Goal: Transaction & Acquisition: Purchase product/service

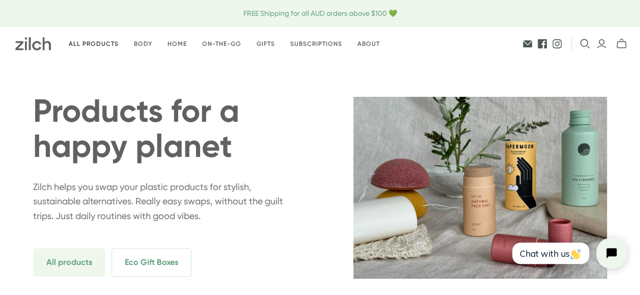
click at [93, 41] on link "All products" at bounding box center [93, 44] width 65 height 24
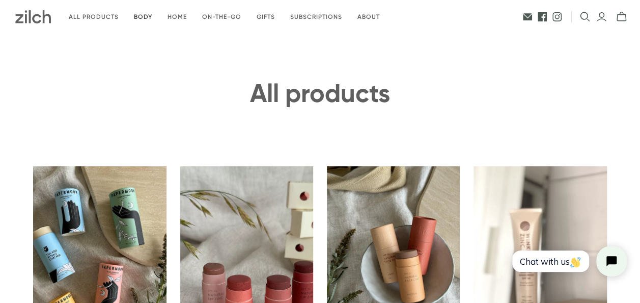
click at [140, 14] on link "Body" at bounding box center [143, 17] width 34 height 24
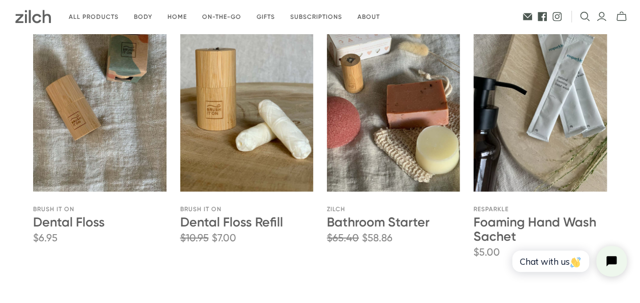
scroll to position [1047, 0]
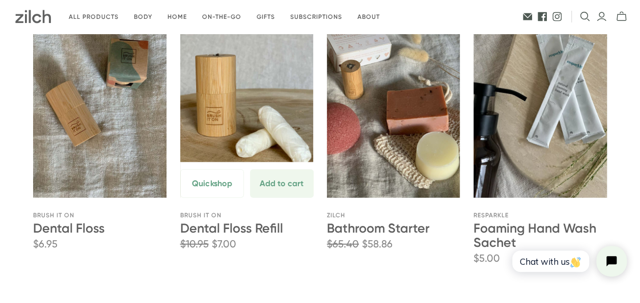
click at [255, 138] on link "Dental Floss Refill" at bounding box center [246, 97] width 133 height 200
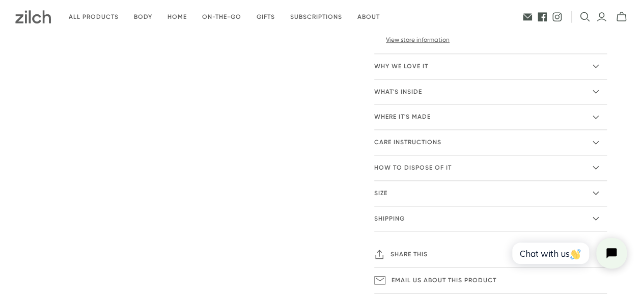
scroll to position [481, 0]
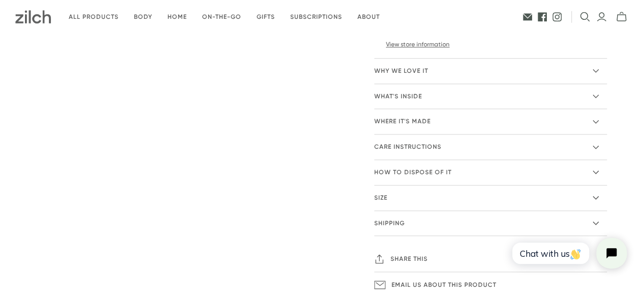
click at [597, 68] on icon at bounding box center [596, 71] width 6 height 6
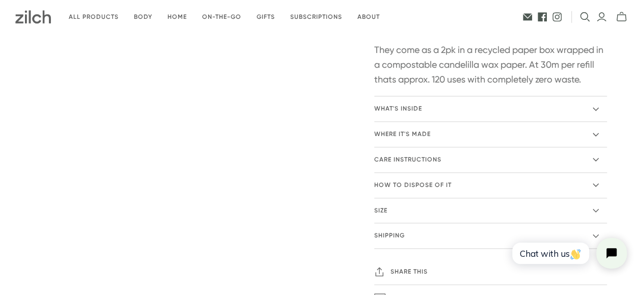
scroll to position [651, 0]
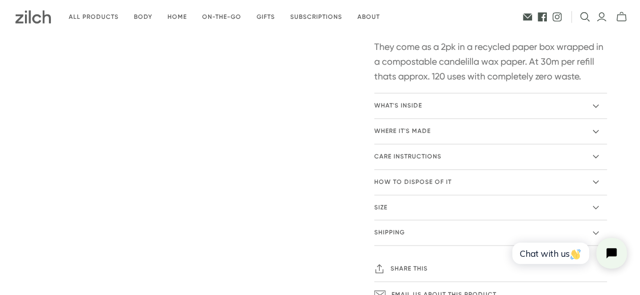
click at [597, 107] on icon at bounding box center [596, 106] width 6 height 6
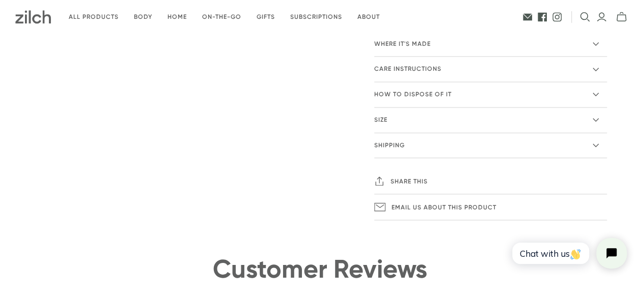
scroll to position [809, 0]
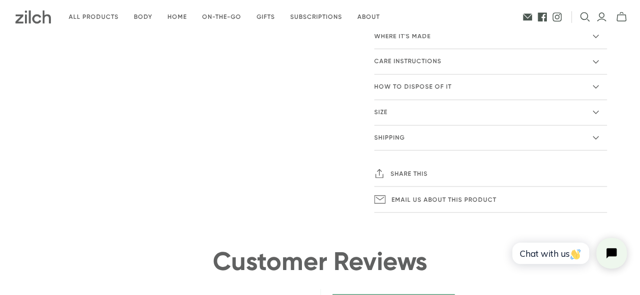
click at [596, 84] on icon at bounding box center [596, 87] width 6 height 6
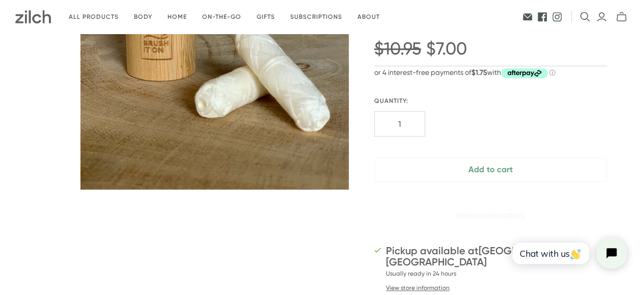
scroll to position [0, 0]
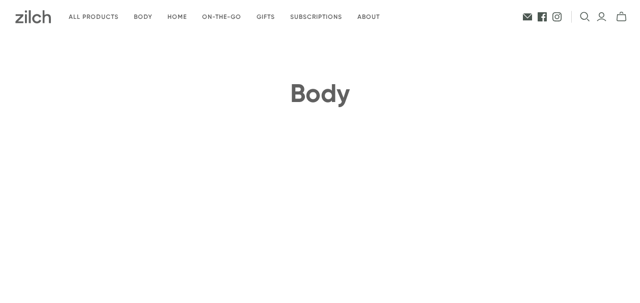
scroll to position [1047, 0]
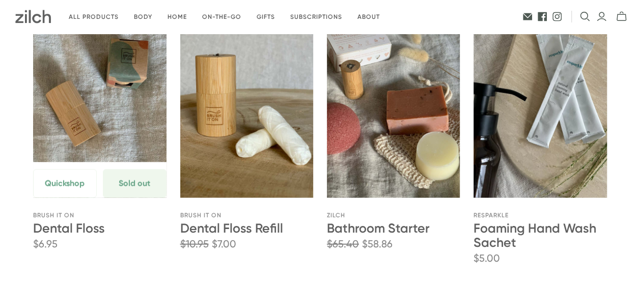
click at [106, 110] on link "Dental Floss" at bounding box center [99, 97] width 133 height 200
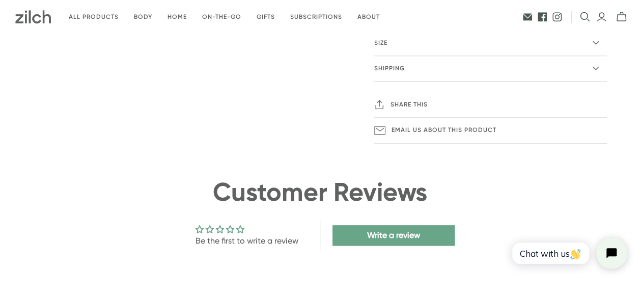
scroll to position [441, 0]
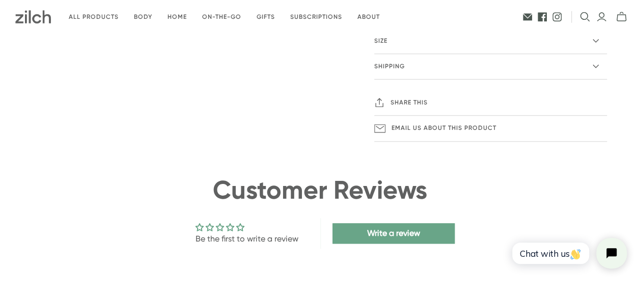
click at [594, 64] on icon at bounding box center [596, 66] width 6 height 6
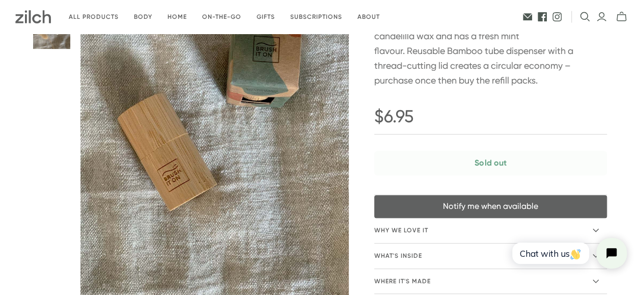
scroll to position [0, 0]
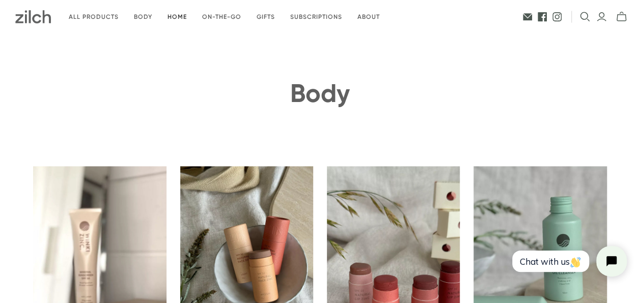
click at [176, 16] on link "Home" at bounding box center [177, 17] width 35 height 24
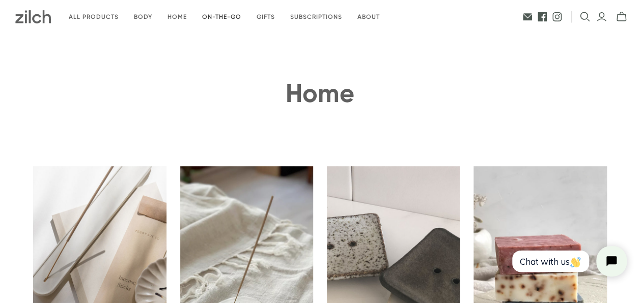
click at [225, 14] on link "On-the-go" at bounding box center [222, 17] width 55 height 24
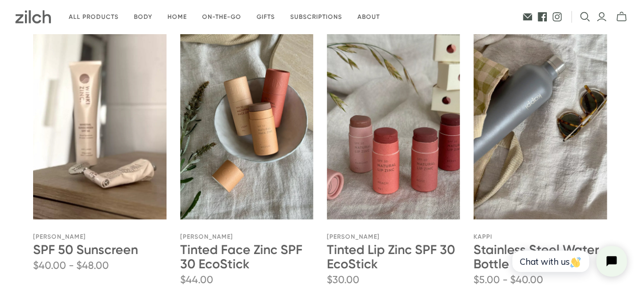
scroll to position [146, 0]
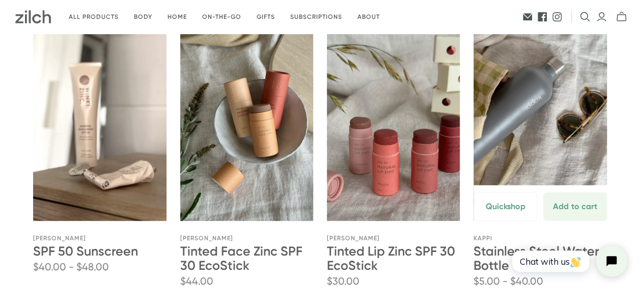
click at [544, 129] on link "Stainless Steel Water Bottle" at bounding box center [540, 120] width 133 height 200
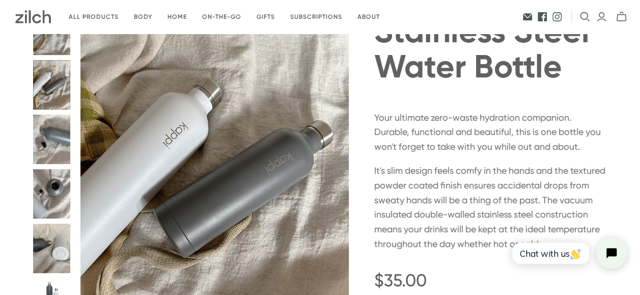
scroll to position [57, 0]
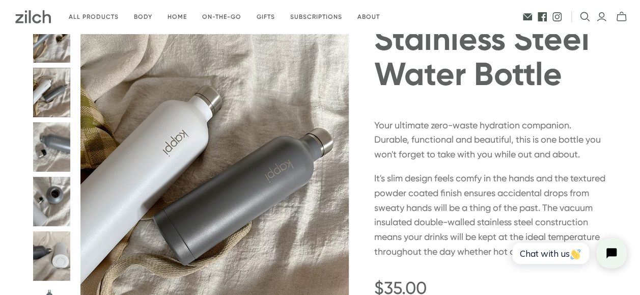
click at [55, 153] on button "Stainless Steel Water Bottle thumbnail" at bounding box center [51, 146] width 37 height 49
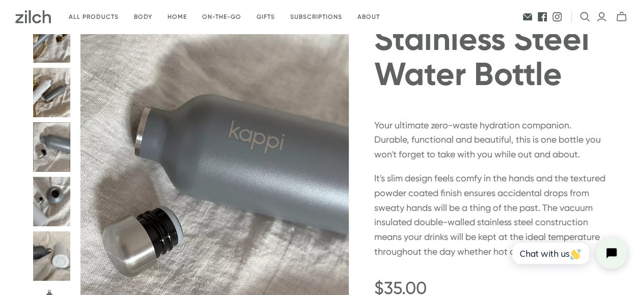
click at [58, 202] on button "Stainless Steel Water Bottle thumbnail" at bounding box center [51, 201] width 37 height 49
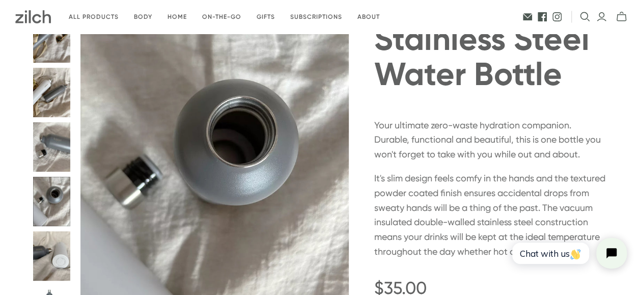
click at [62, 256] on button "Stainless Steel Water Bottle thumbnail" at bounding box center [51, 255] width 37 height 49
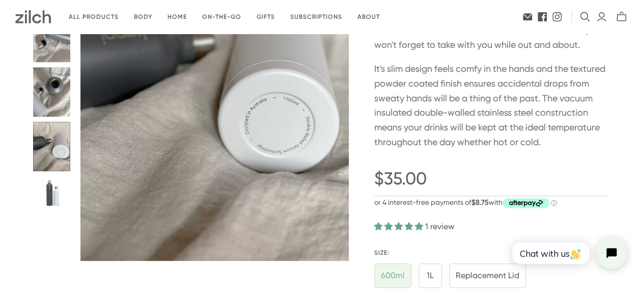
scroll to position [207, 0]
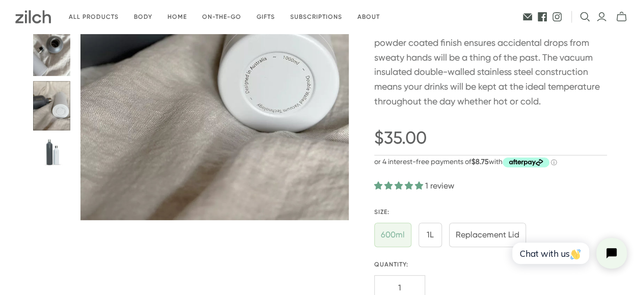
click at [51, 156] on button "Stainless Steel Water Bottle thumbnail" at bounding box center [51, 154] width 37 height 37
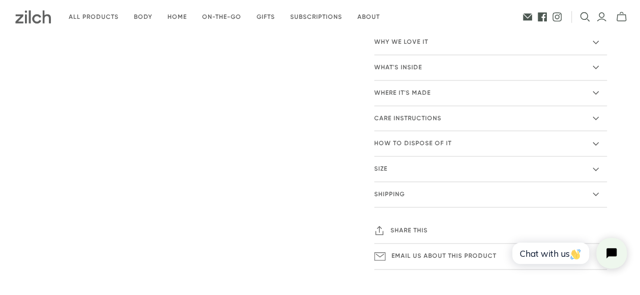
scroll to position [638, 0]
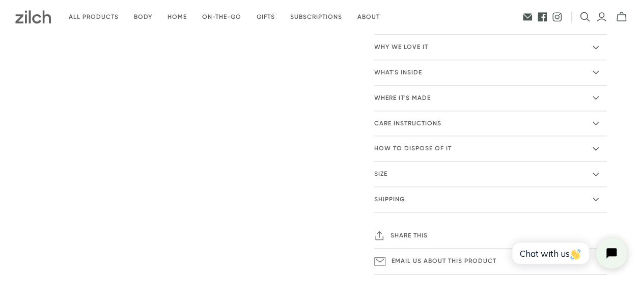
click at [599, 171] on summary "Size" at bounding box center [490, 174] width 233 height 25
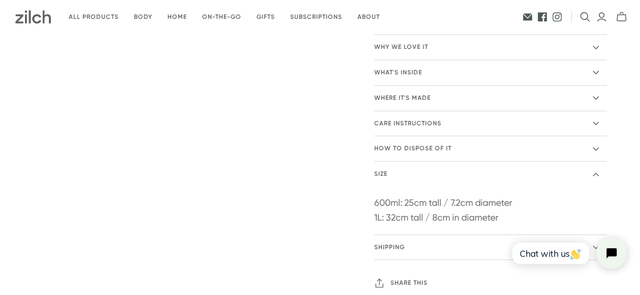
click at [594, 44] on icon at bounding box center [596, 47] width 6 height 6
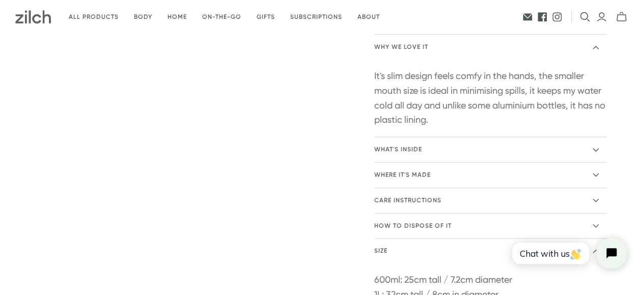
click at [598, 47] on icon at bounding box center [596, 47] width 6 height 4
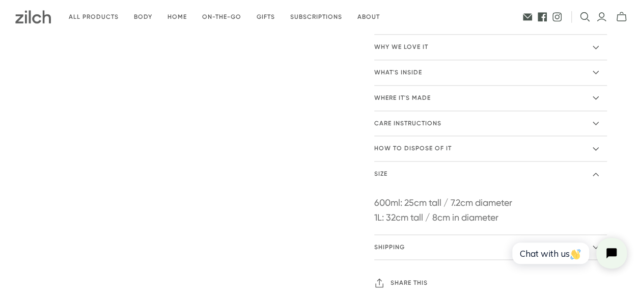
click at [595, 72] on icon at bounding box center [596, 72] width 6 height 6
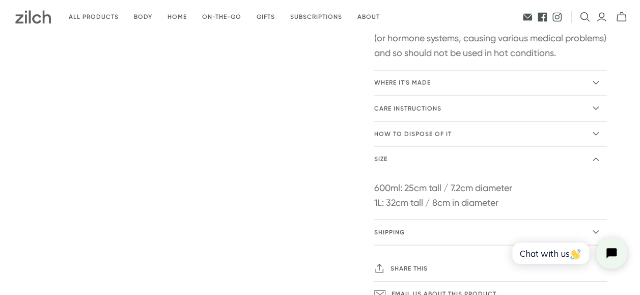
scroll to position [871, 0]
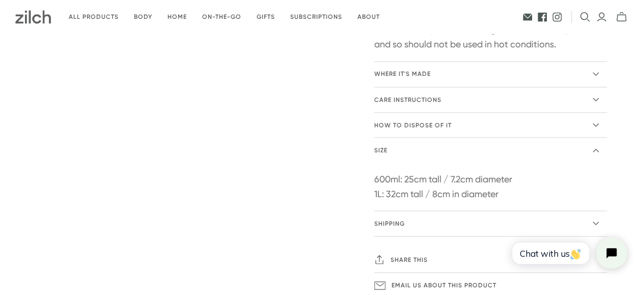
click at [595, 72] on icon at bounding box center [596, 74] width 6 height 6
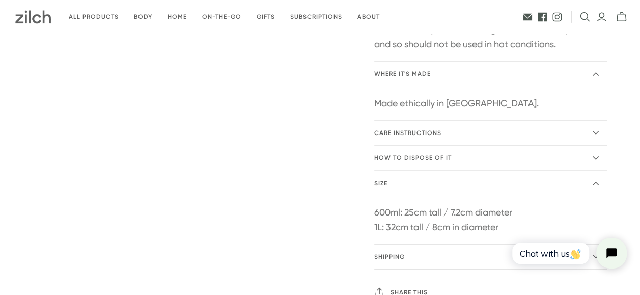
click at [594, 73] on icon at bounding box center [596, 74] width 6 height 6
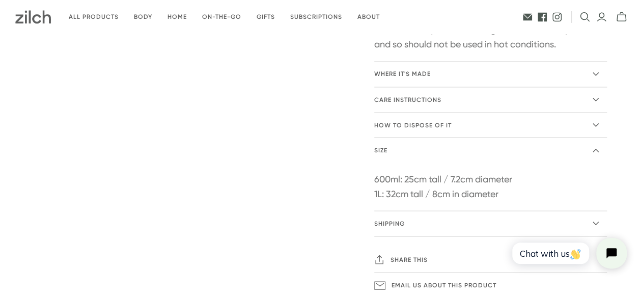
click at [595, 94] on summary "care instructions" at bounding box center [490, 99] width 233 height 25
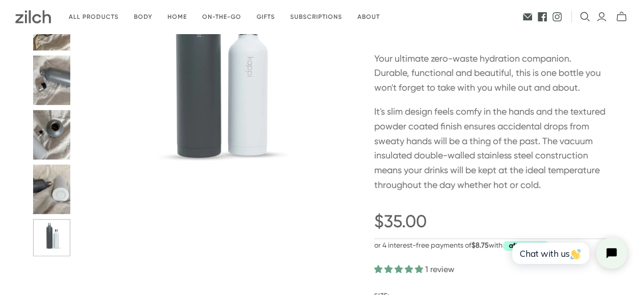
scroll to position [0, 0]
